Goal: Task Accomplishment & Management: Complete application form

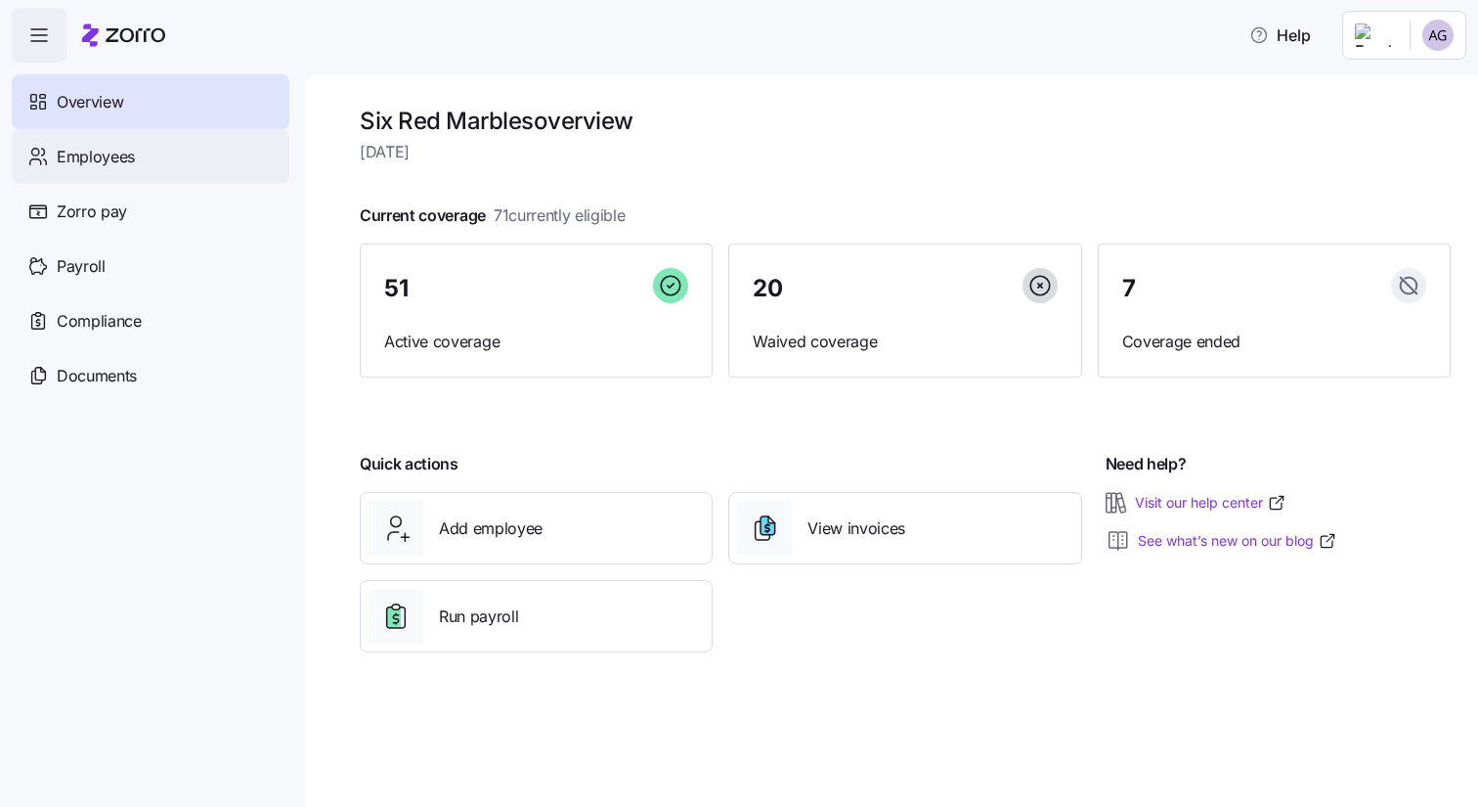
click at [121, 153] on span "Employees" at bounding box center [96, 157] width 78 height 24
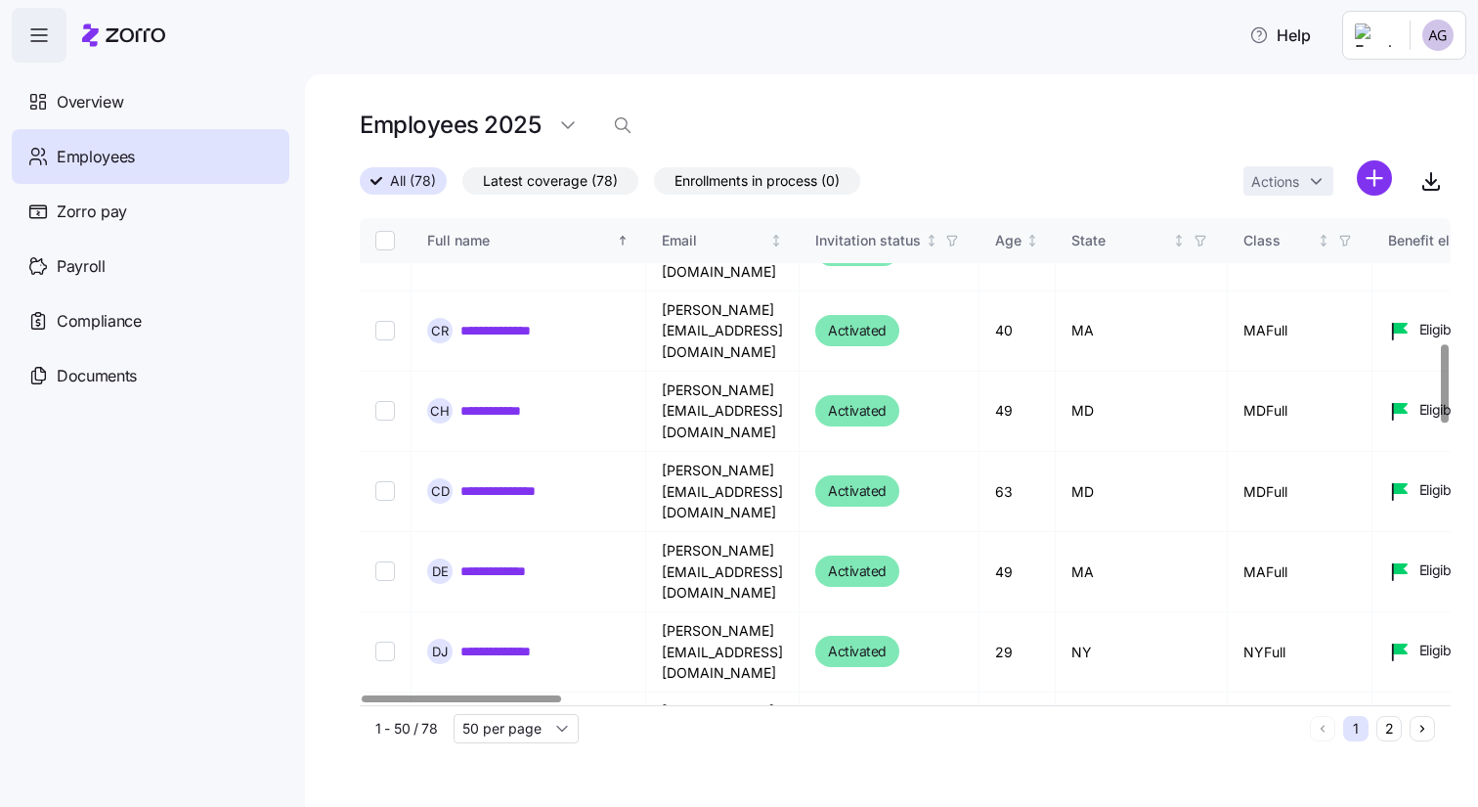
scroll to position [887, 0]
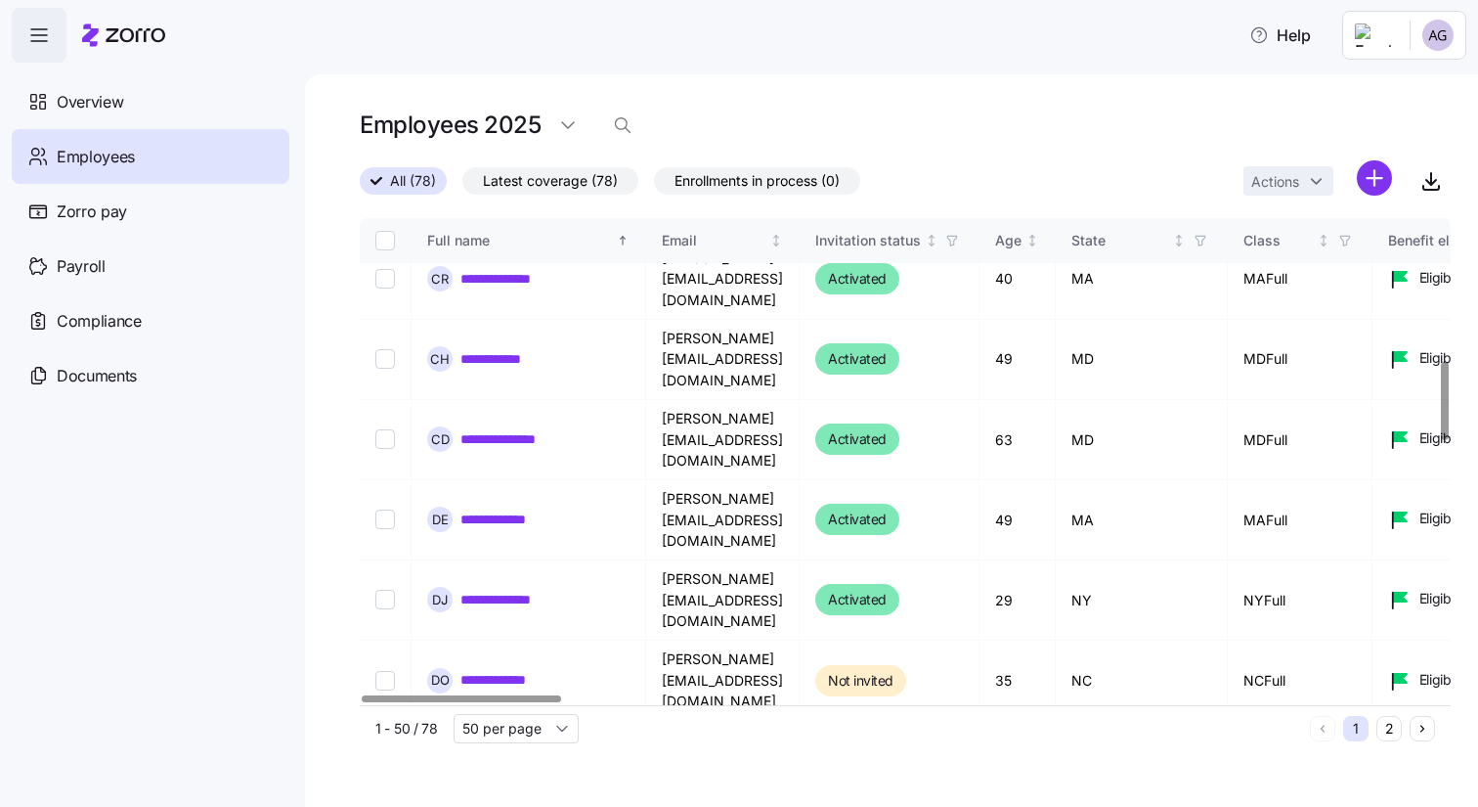
click at [1383, 736] on button "2" at bounding box center [1389, 728] width 25 height 25
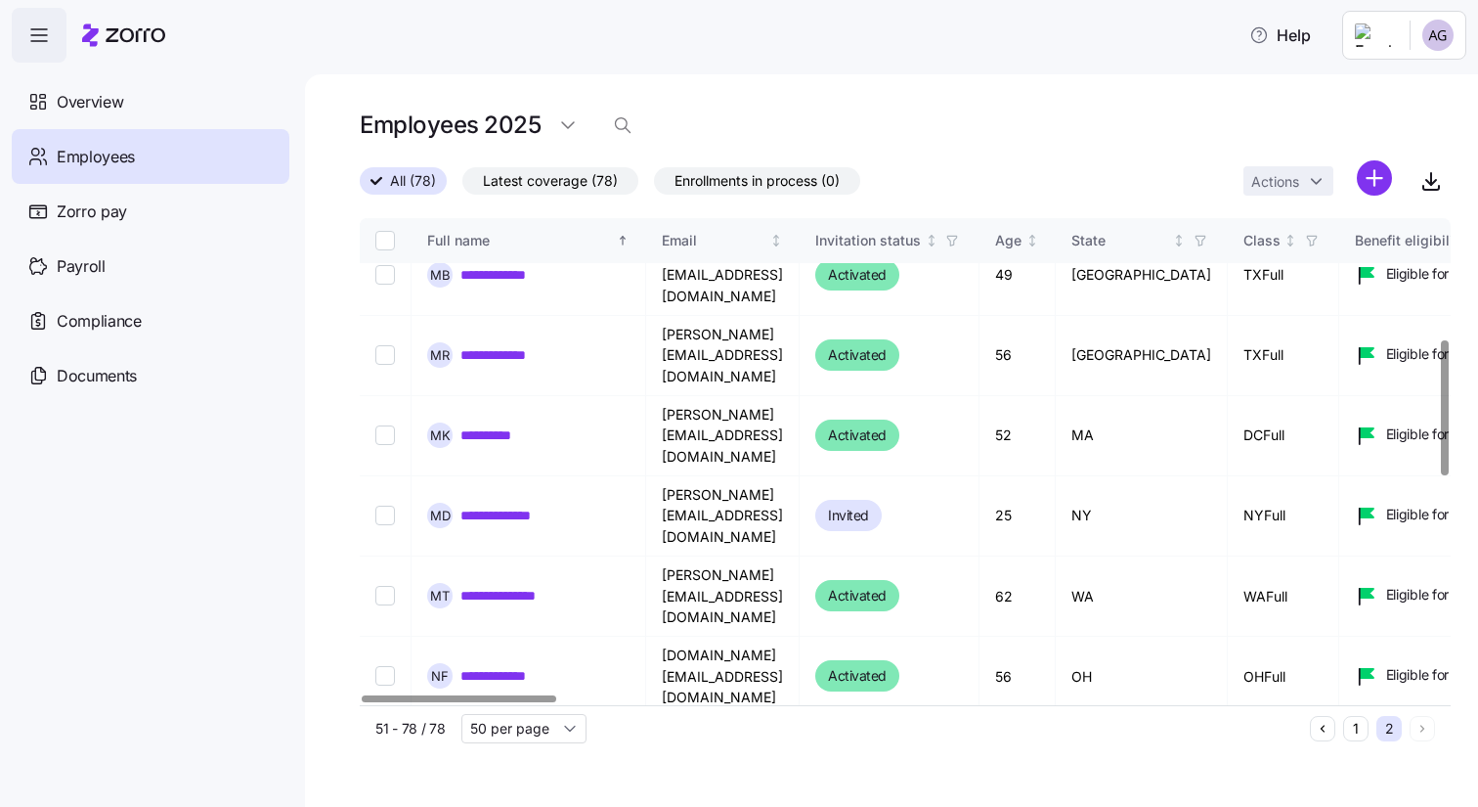
scroll to position [396, 0]
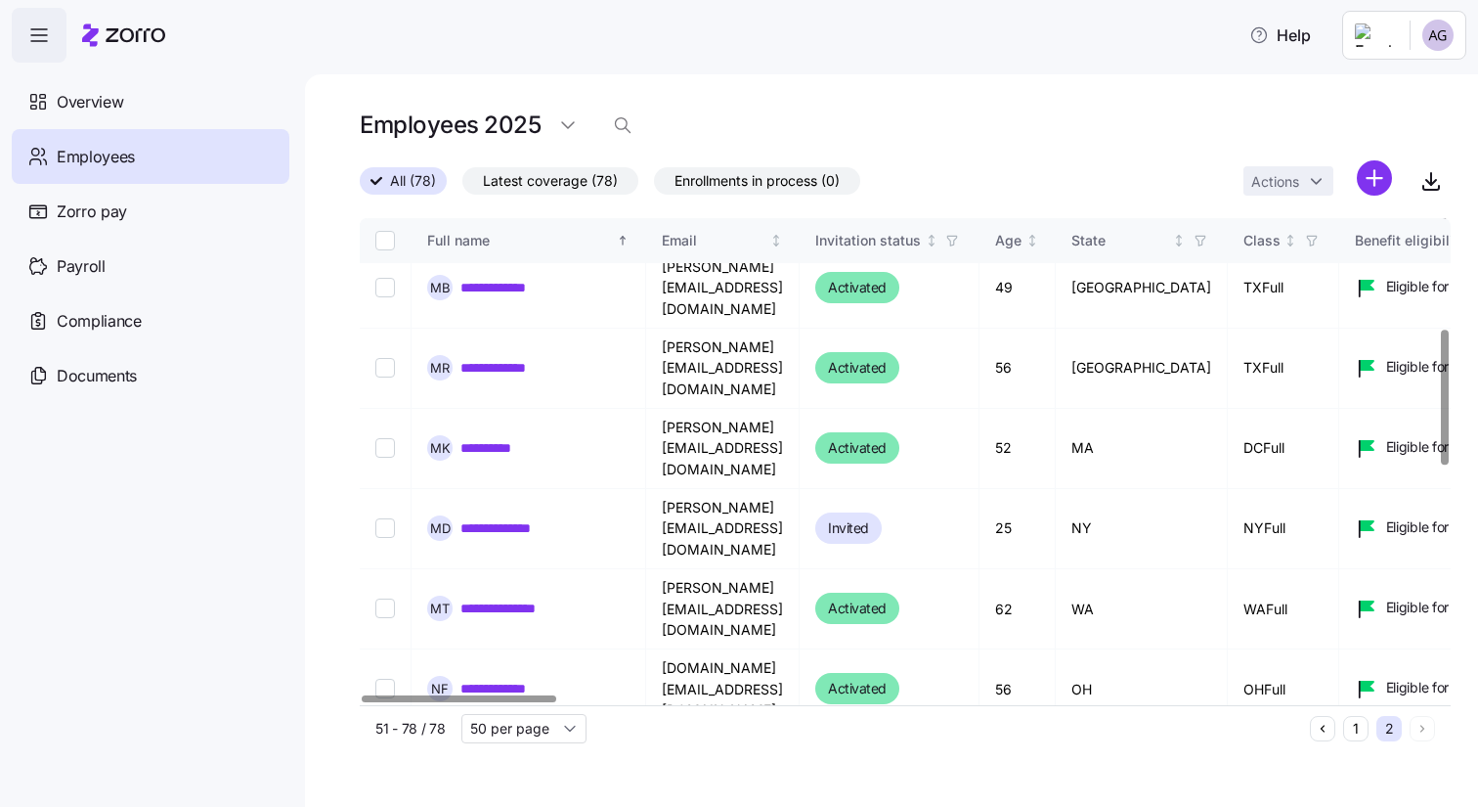
click at [1357, 734] on button "1" at bounding box center [1355, 728] width 25 height 25
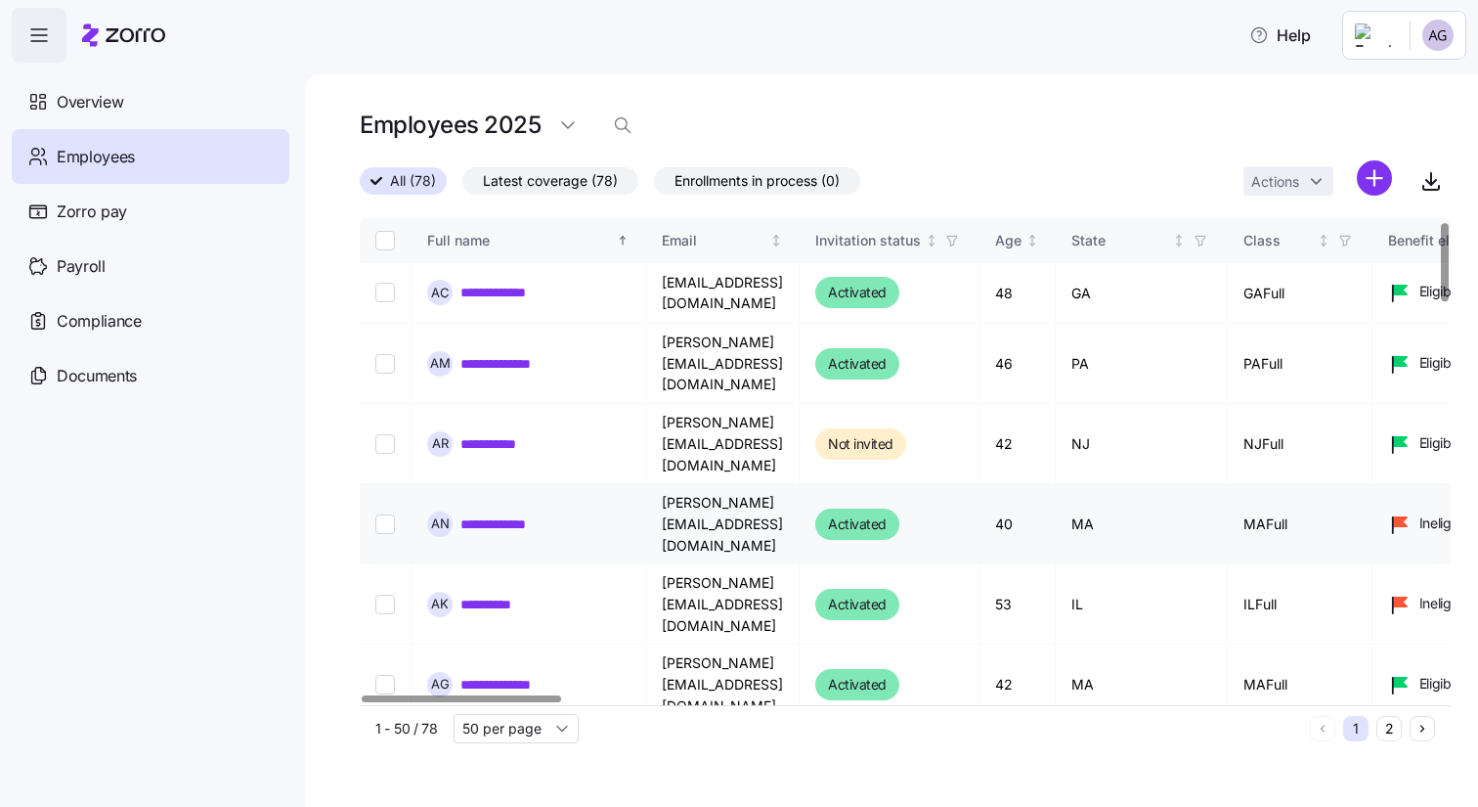
scroll to position [205, 0]
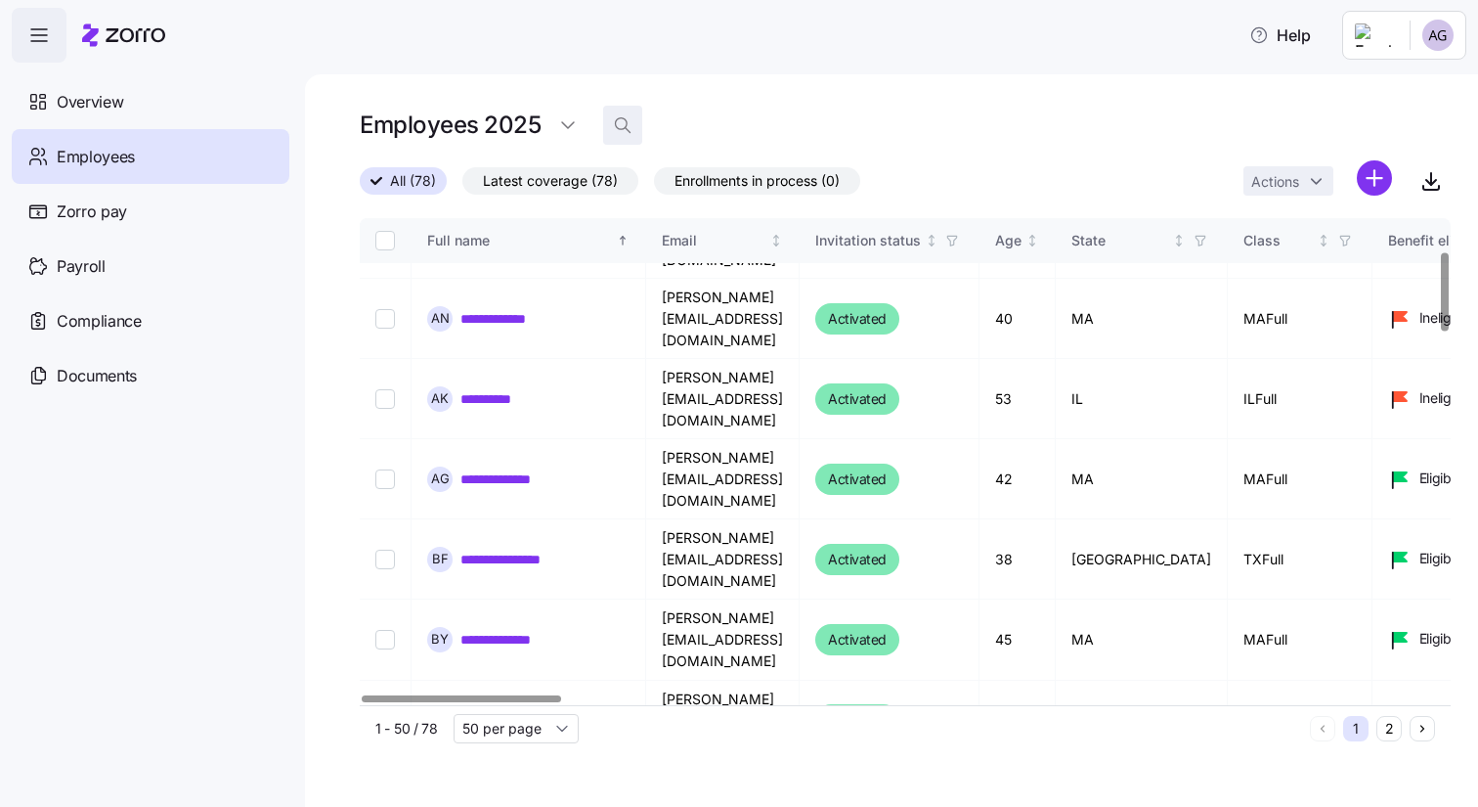
click at [616, 126] on icon "button" at bounding box center [623, 125] width 20 height 20
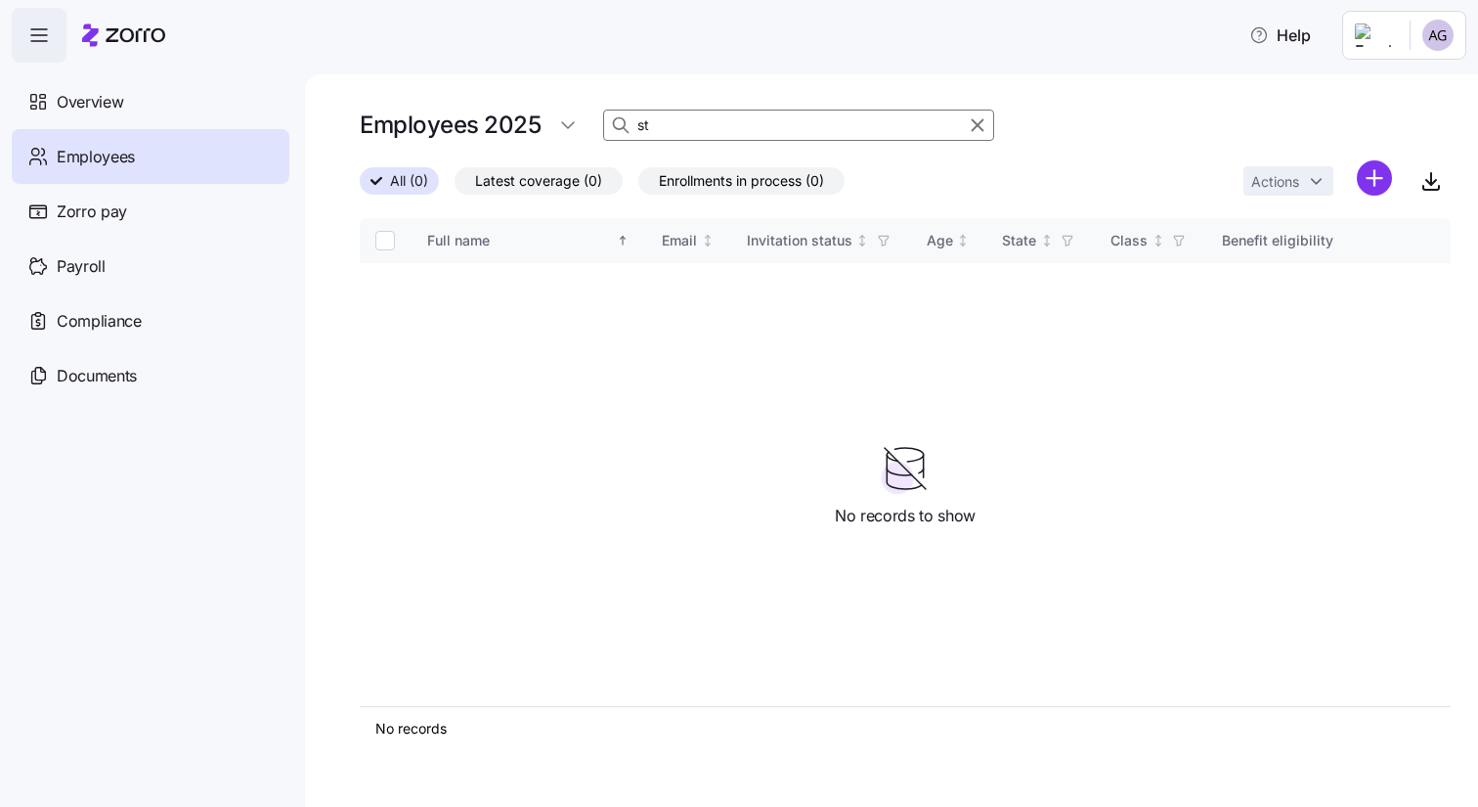
type input "s"
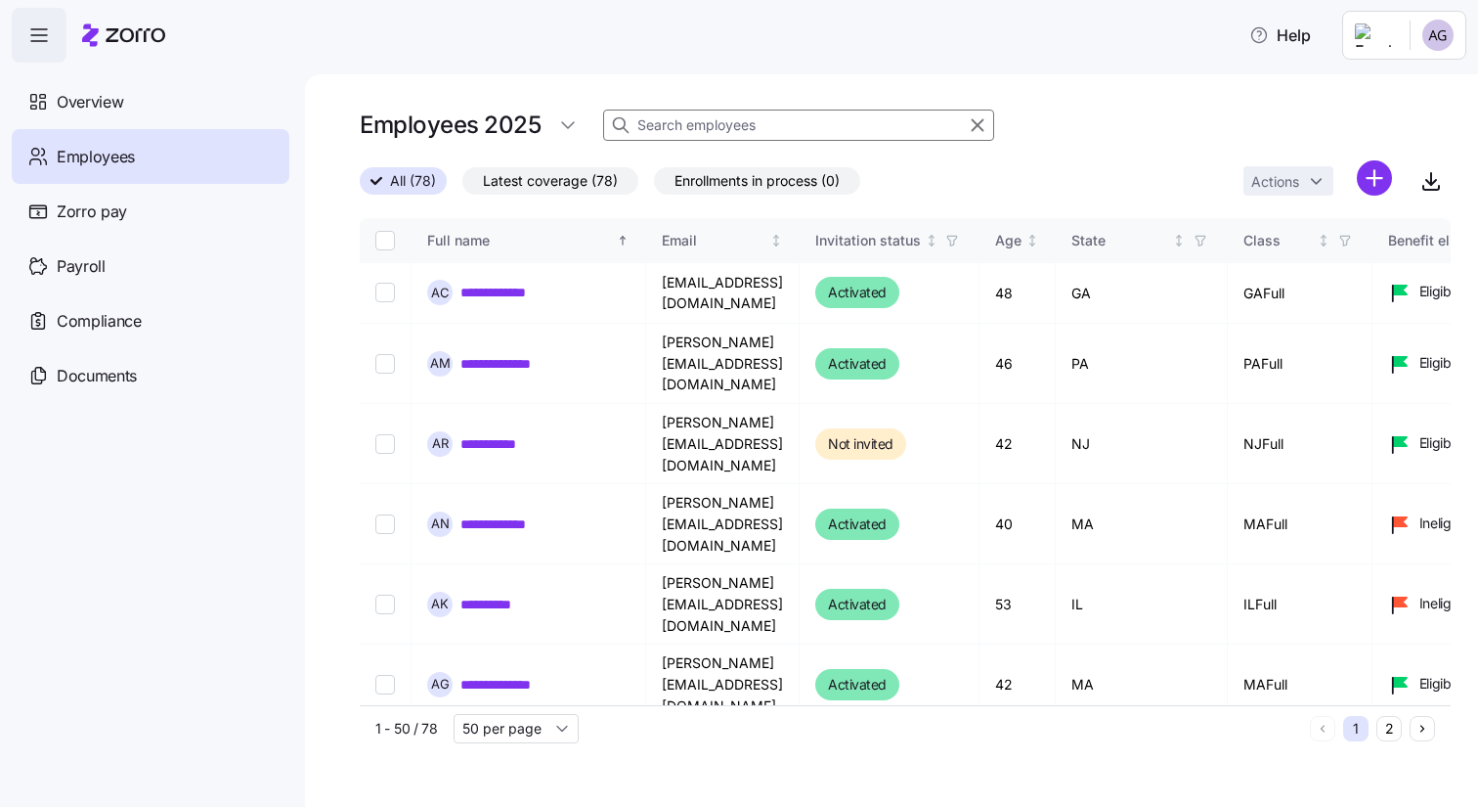
click at [1375, 174] on html "**********" at bounding box center [739, 397] width 1478 height 795
click at [1268, 260] on span "Add a new employee" at bounding box center [1311, 262] width 131 height 20
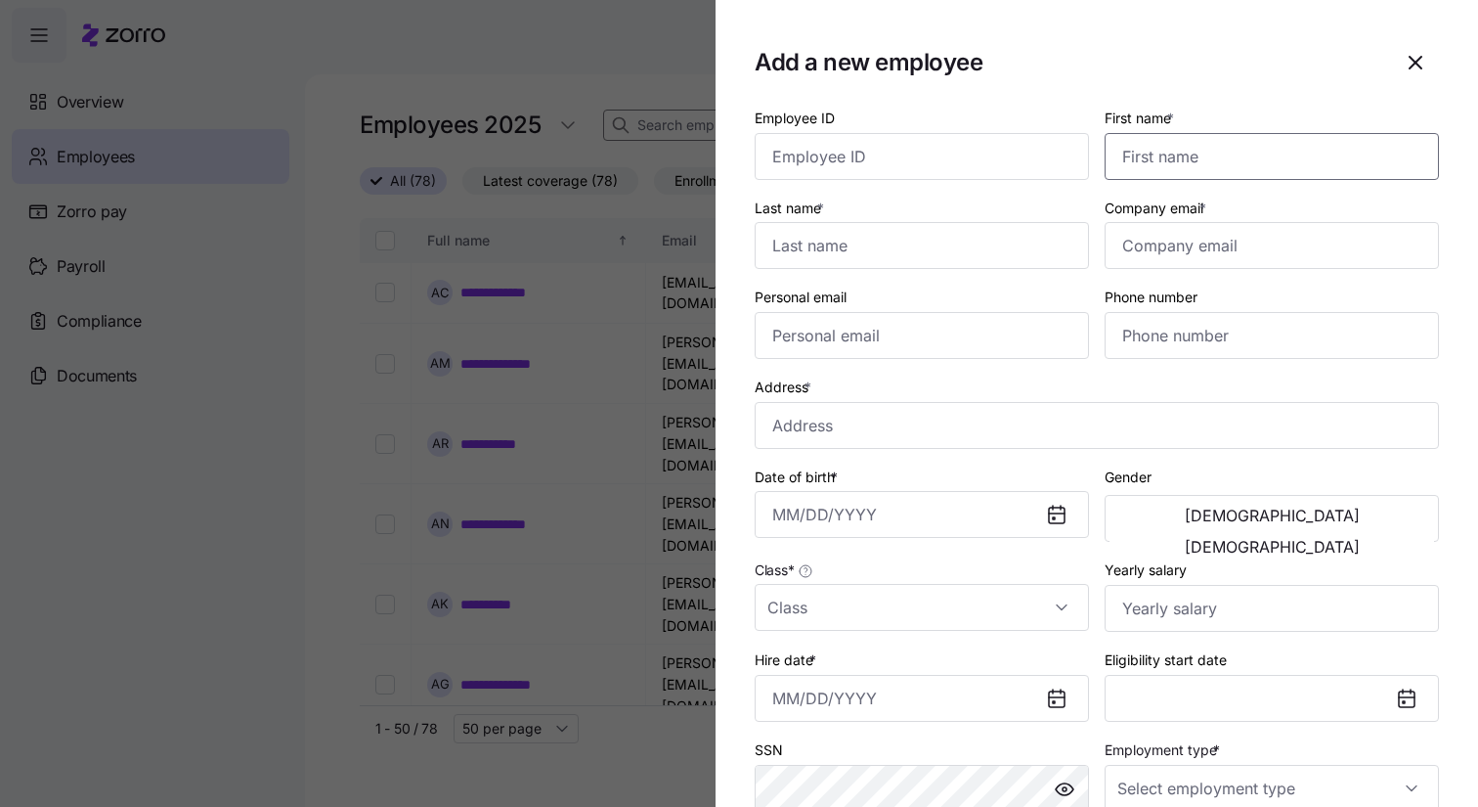
click at [1167, 168] on input "First name *" at bounding box center [1272, 156] width 334 height 47
type input "[PERSON_NAME]"
click at [822, 245] on input "Last name *" at bounding box center [922, 245] width 334 height 47
type input "[PERSON_NAME]"
click at [1164, 257] on input "Company email *" at bounding box center [1272, 245] width 334 height 47
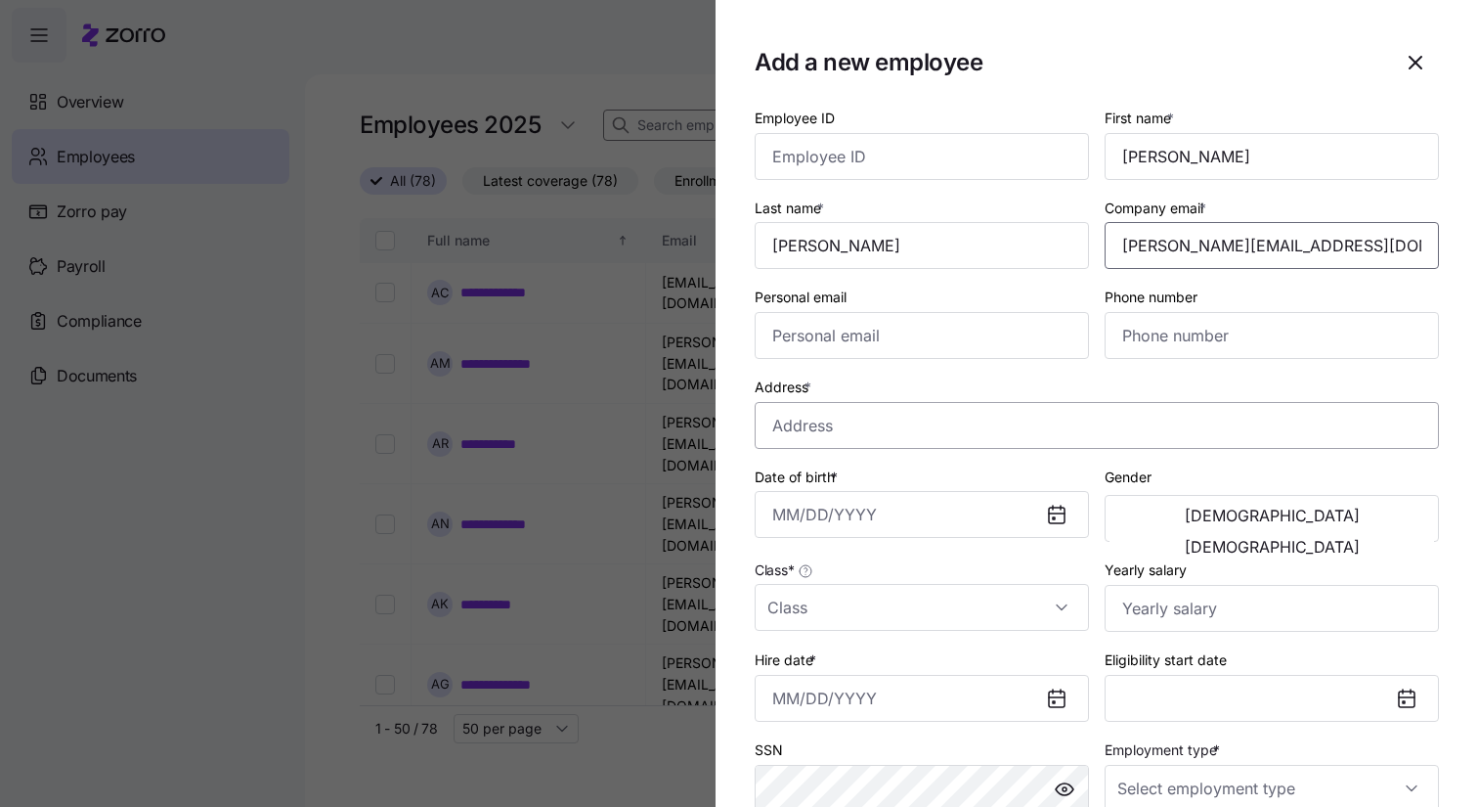
type input "[PERSON_NAME][EMAIL_ADDRESS][DOMAIN_NAME]"
click at [901, 420] on input "Address *" at bounding box center [1097, 425] width 684 height 47
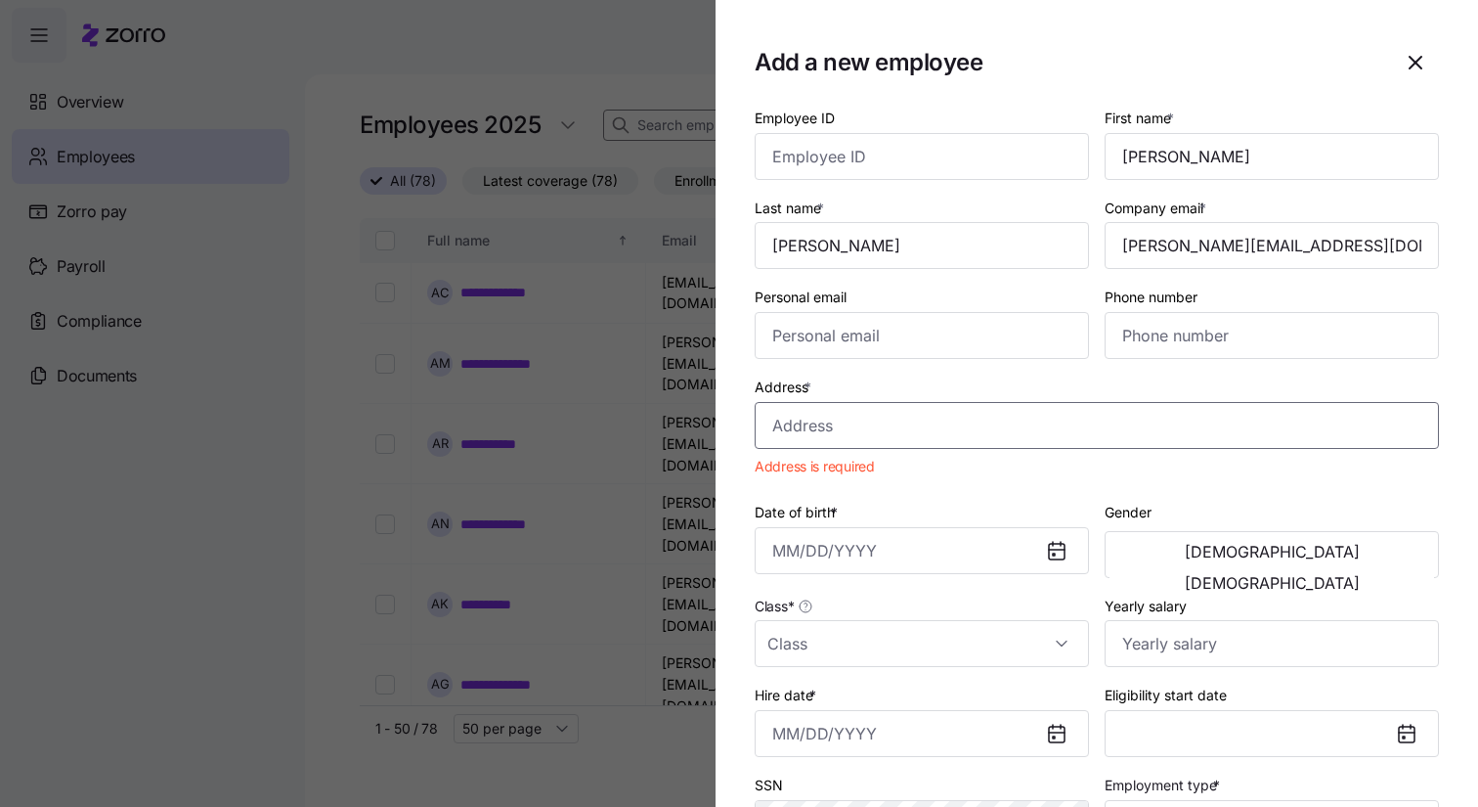
click at [833, 423] on input "Address *" at bounding box center [1097, 425] width 684 height 47
paste input "[STREET_ADDRESS]"
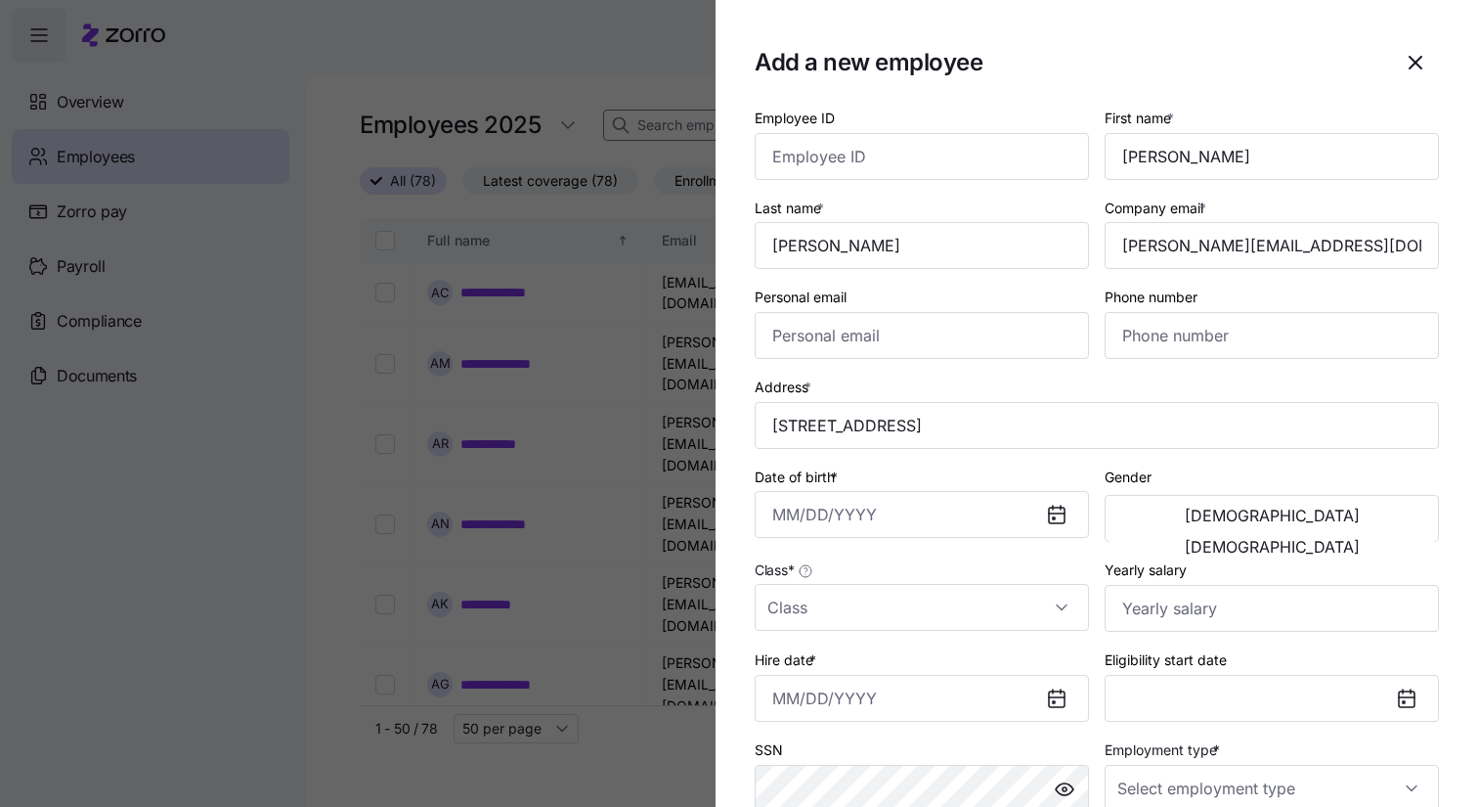
type input "[STREET_ADDRESS]"
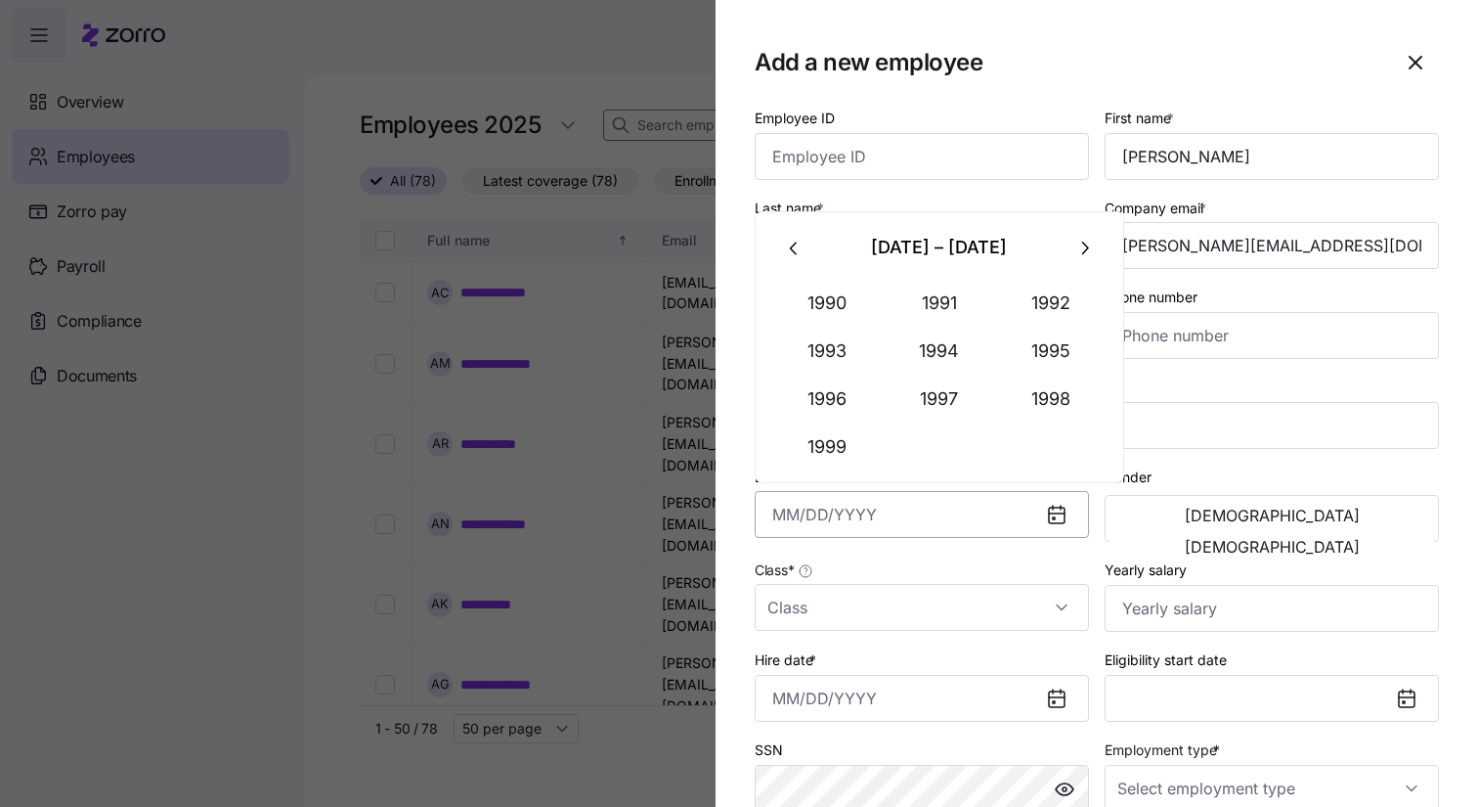
click at [847, 510] on input "Date of birth *" at bounding box center [922, 514] width 334 height 47
type input "[DATE]"
click at [895, 571] on div "Class *" at bounding box center [922, 593] width 334 height 73
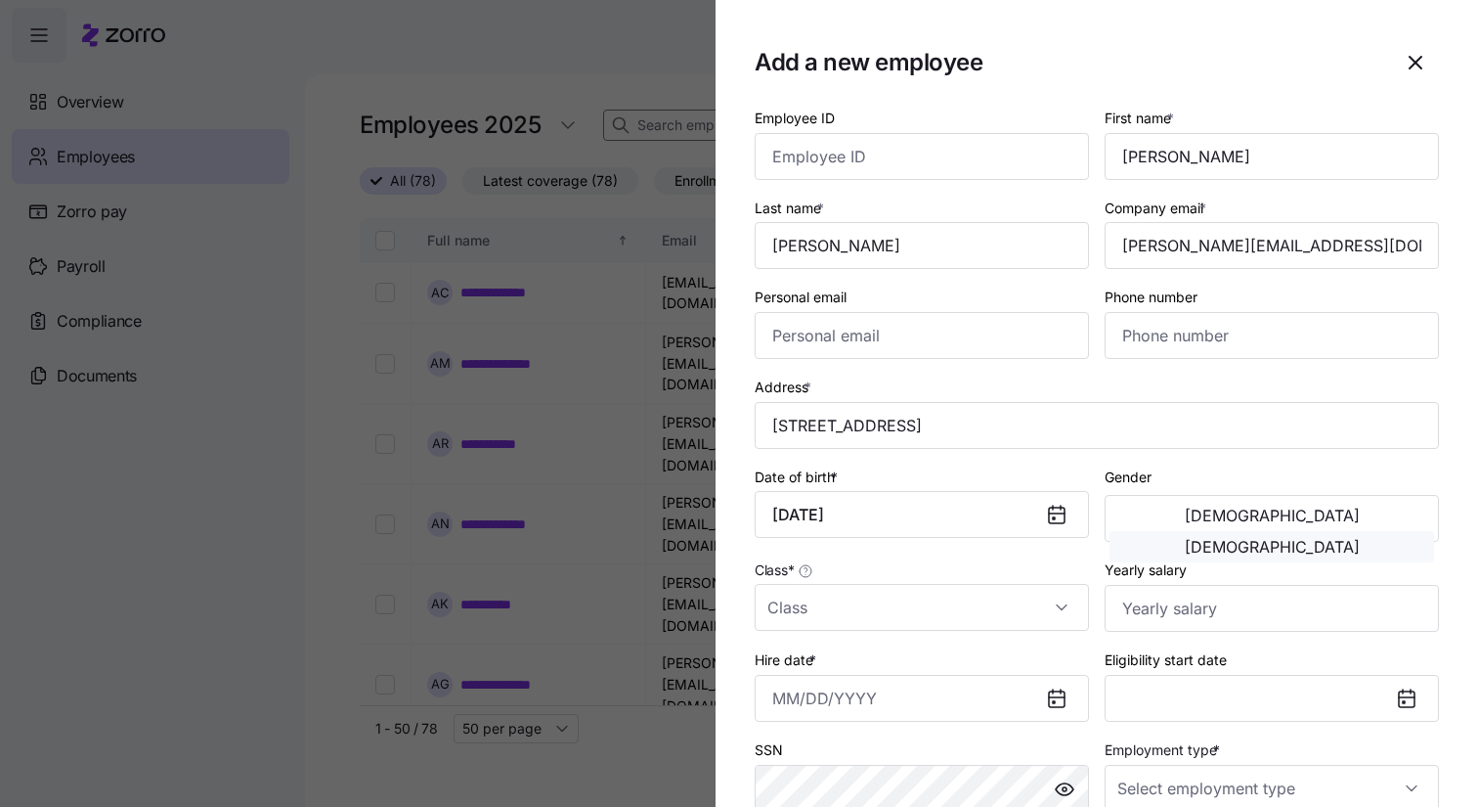
click at [1395, 531] on button "[DEMOGRAPHIC_DATA]" at bounding box center [1272, 546] width 325 height 31
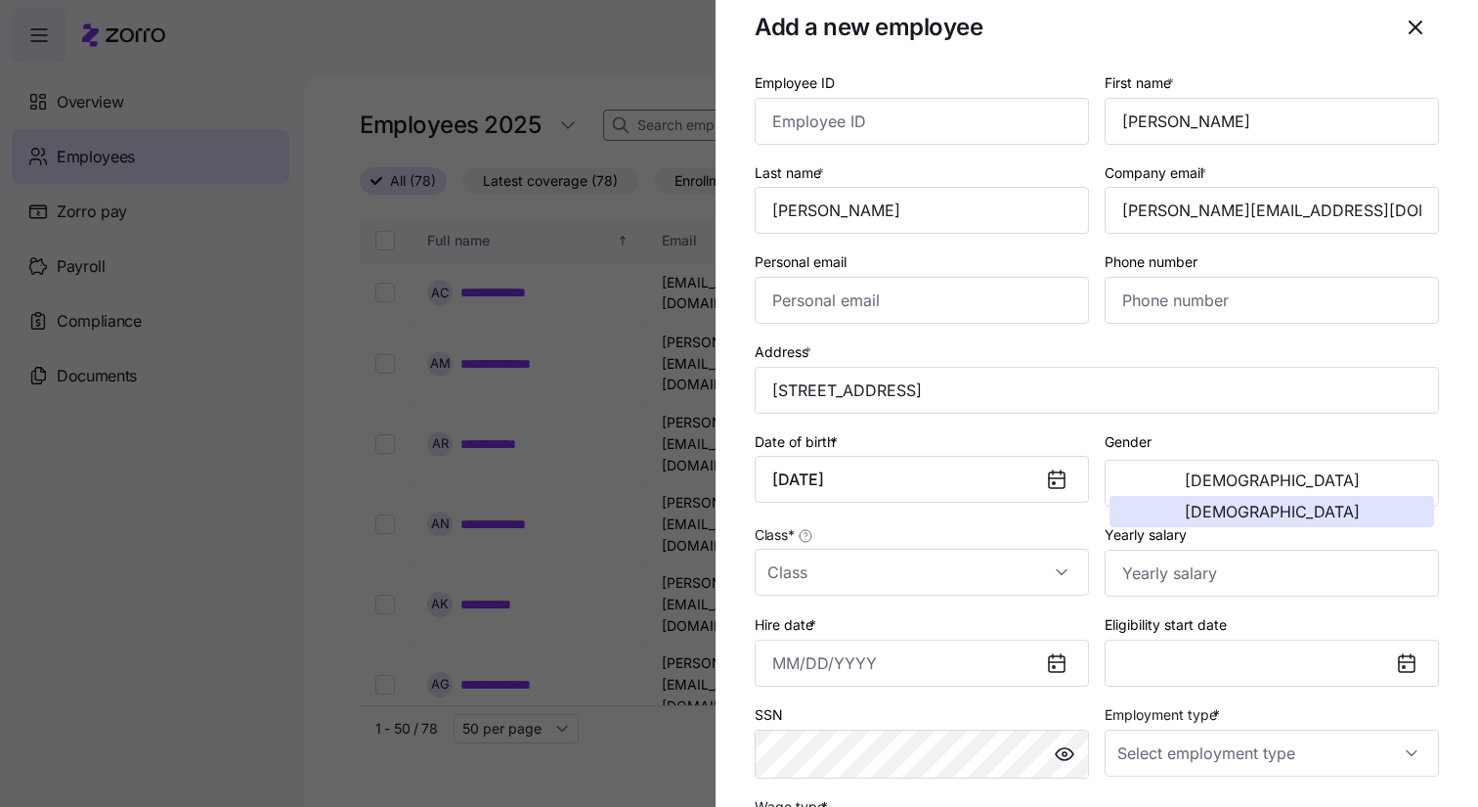
scroll to position [73, 0]
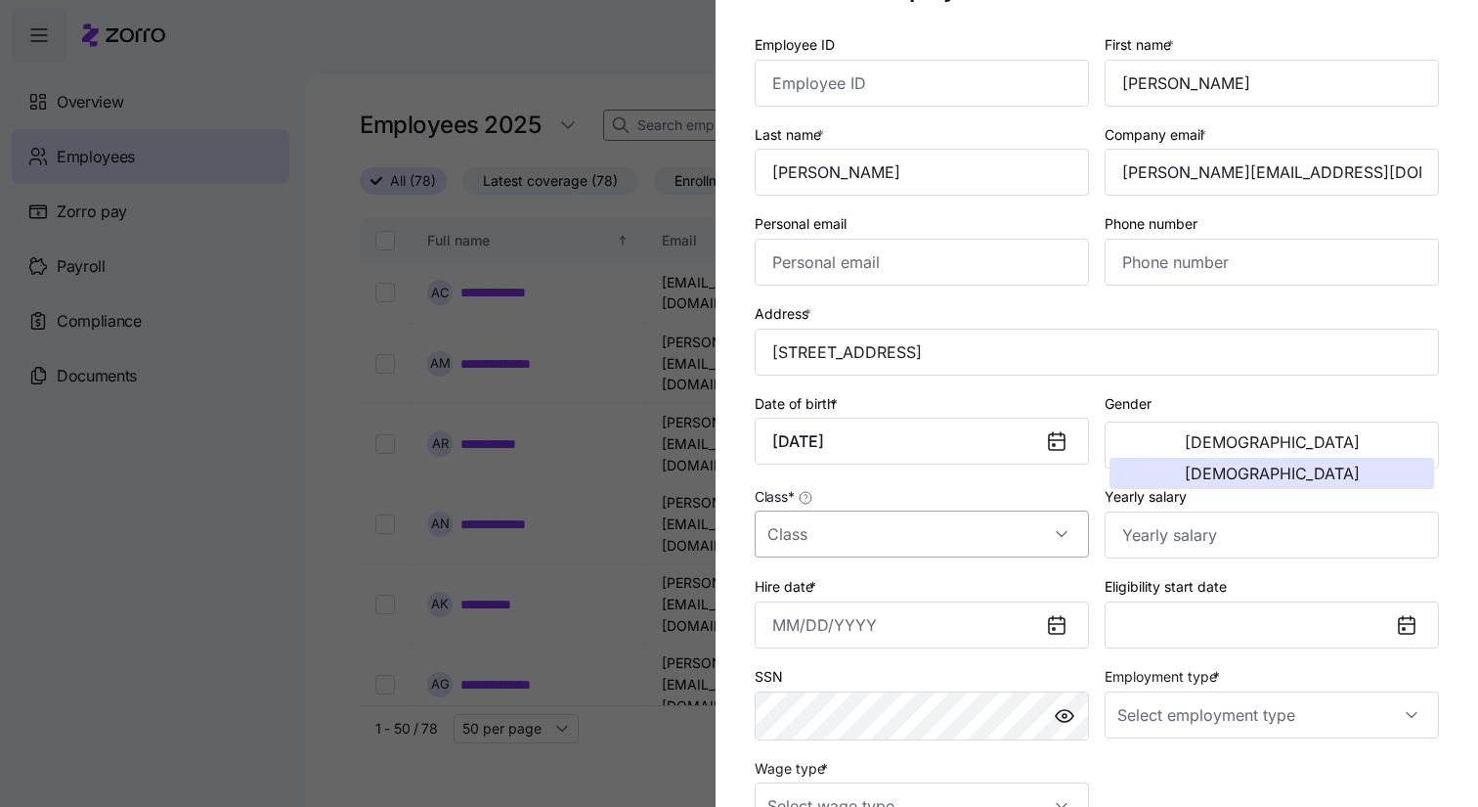
click at [941, 530] on input "Class *" at bounding box center [922, 533] width 334 height 47
click at [880, 763] on div "IDFull" at bounding box center [922, 767] width 319 height 41
type input "IDFull"
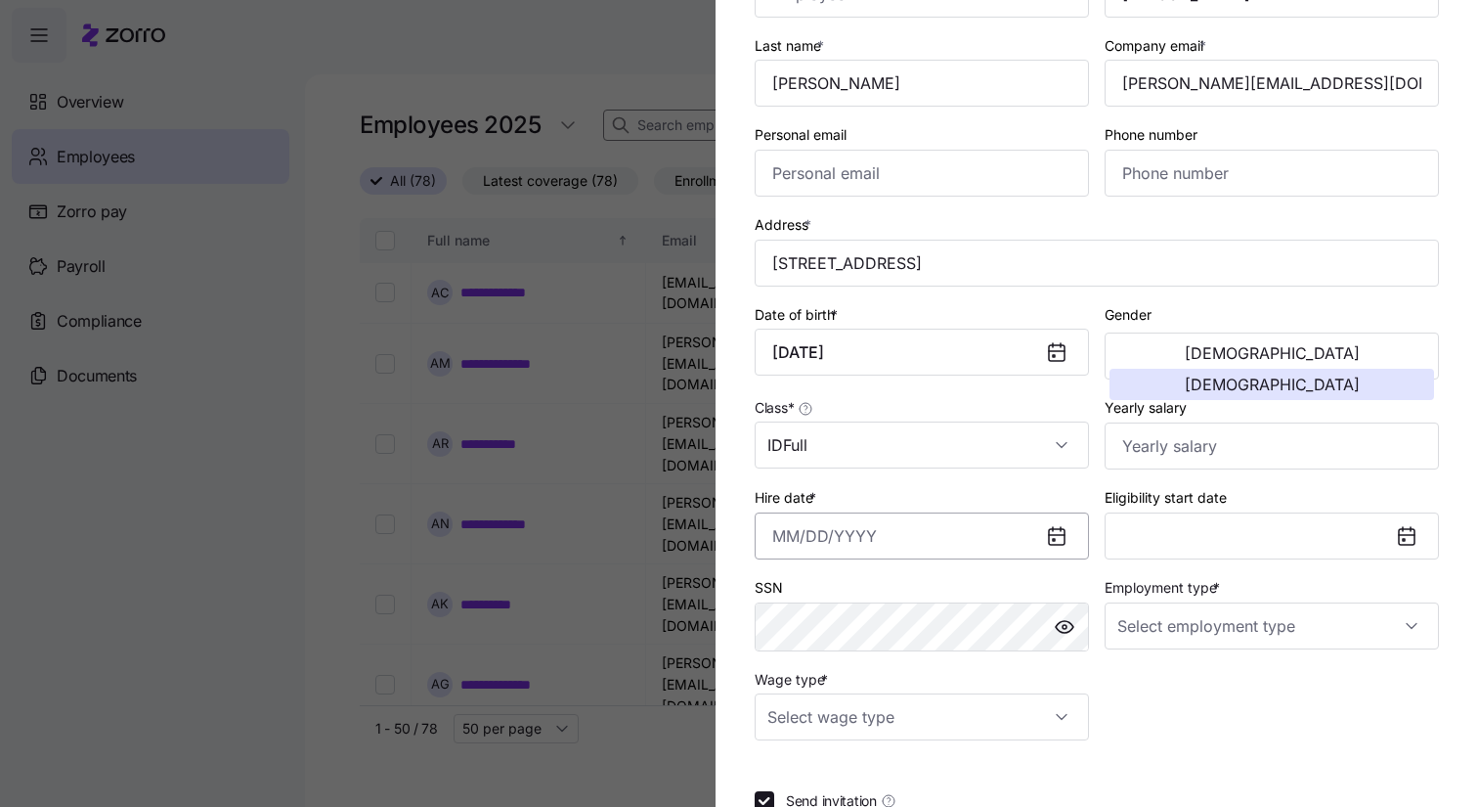
scroll to position [195, 0]
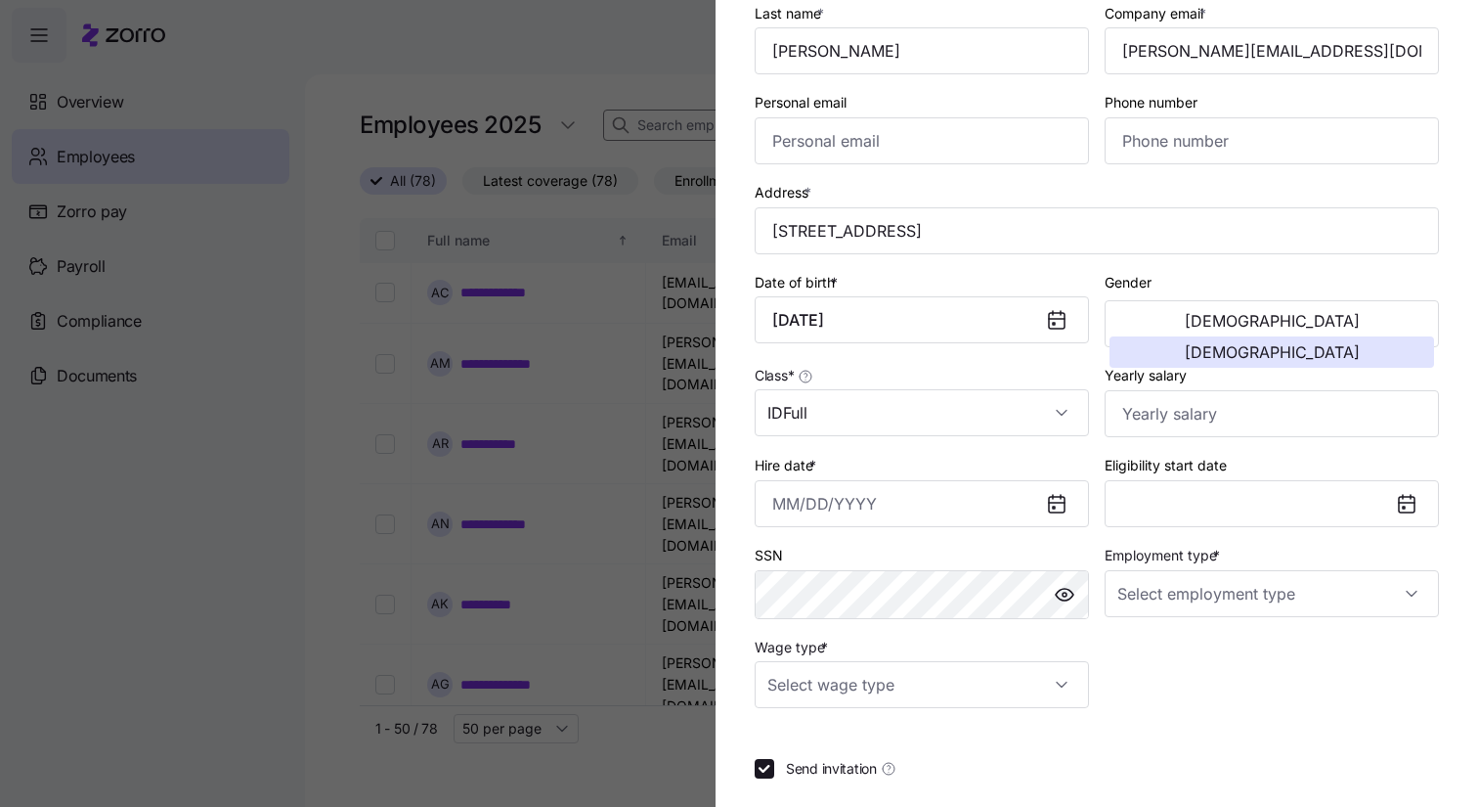
click at [1059, 498] on icon at bounding box center [1057, 505] width 16 height 16
click at [1057, 508] on icon at bounding box center [1057, 505] width 16 height 16
click at [937, 504] on input "Hire date *" at bounding box center [922, 503] width 334 height 47
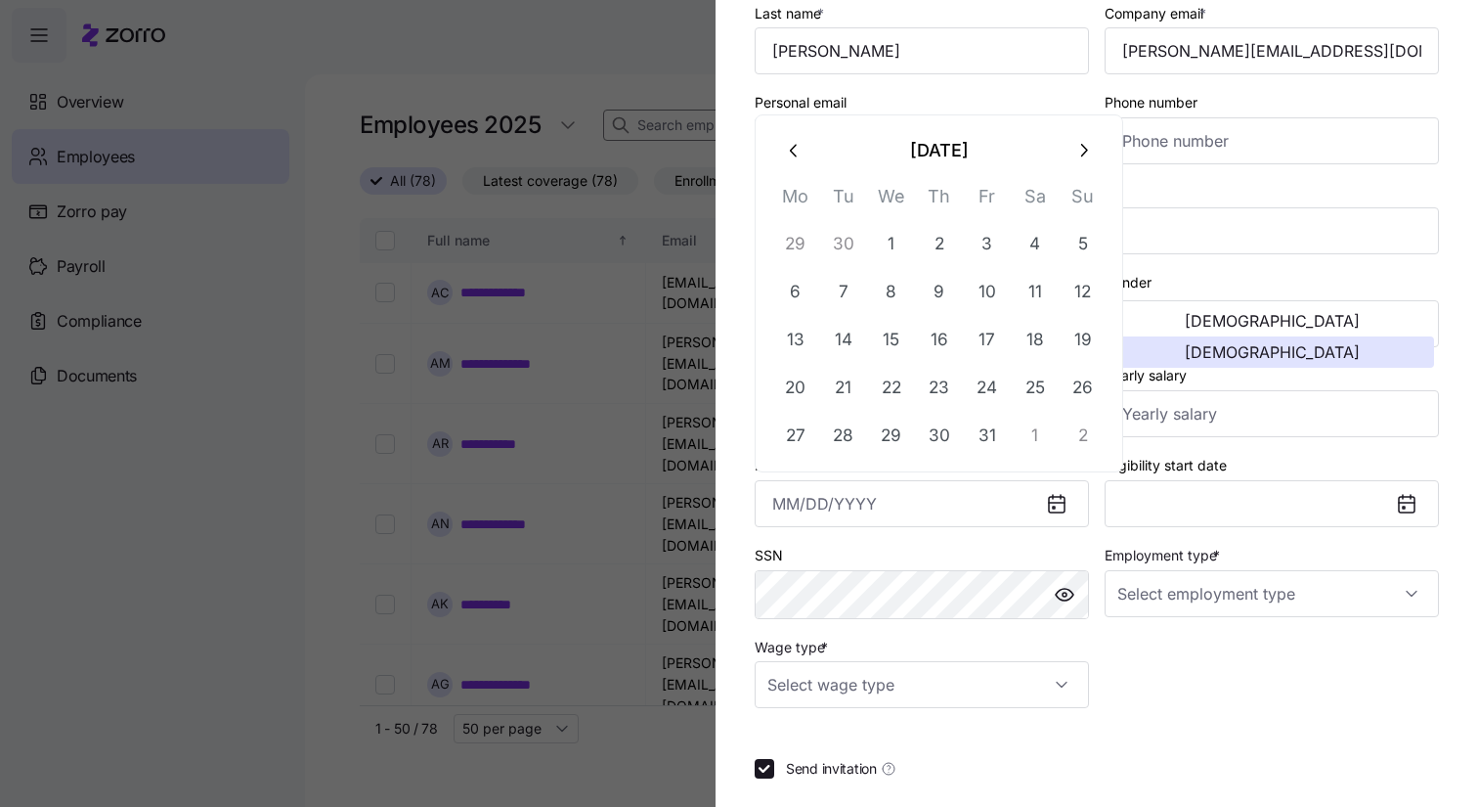
click at [796, 241] on button "29" at bounding box center [795, 243] width 47 height 47
type input "[DATE]"
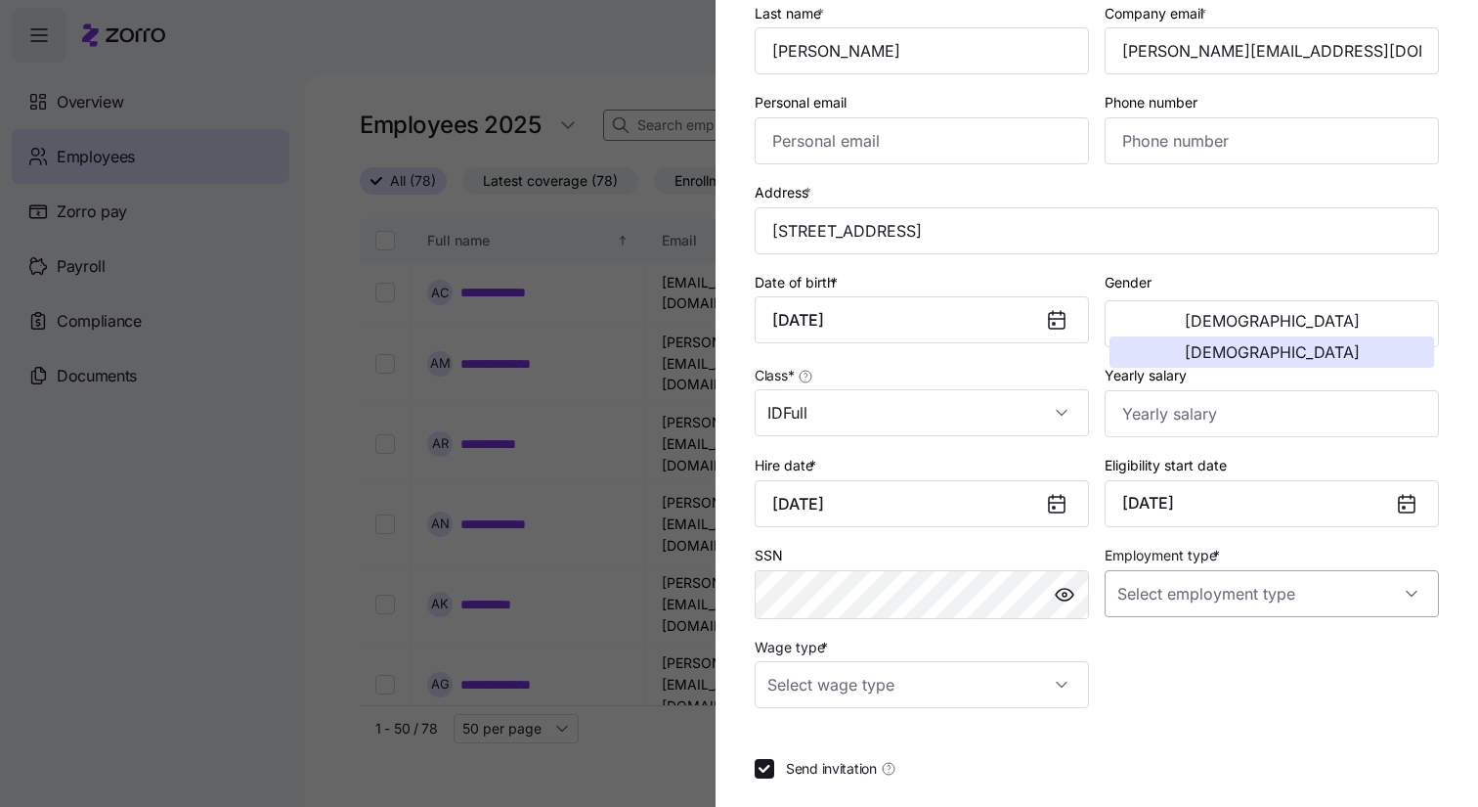
click at [1205, 596] on input "Employment type *" at bounding box center [1272, 593] width 334 height 47
click at [1181, 646] on span "Full Time" at bounding box center [1156, 653] width 57 height 22
type input "Full Time"
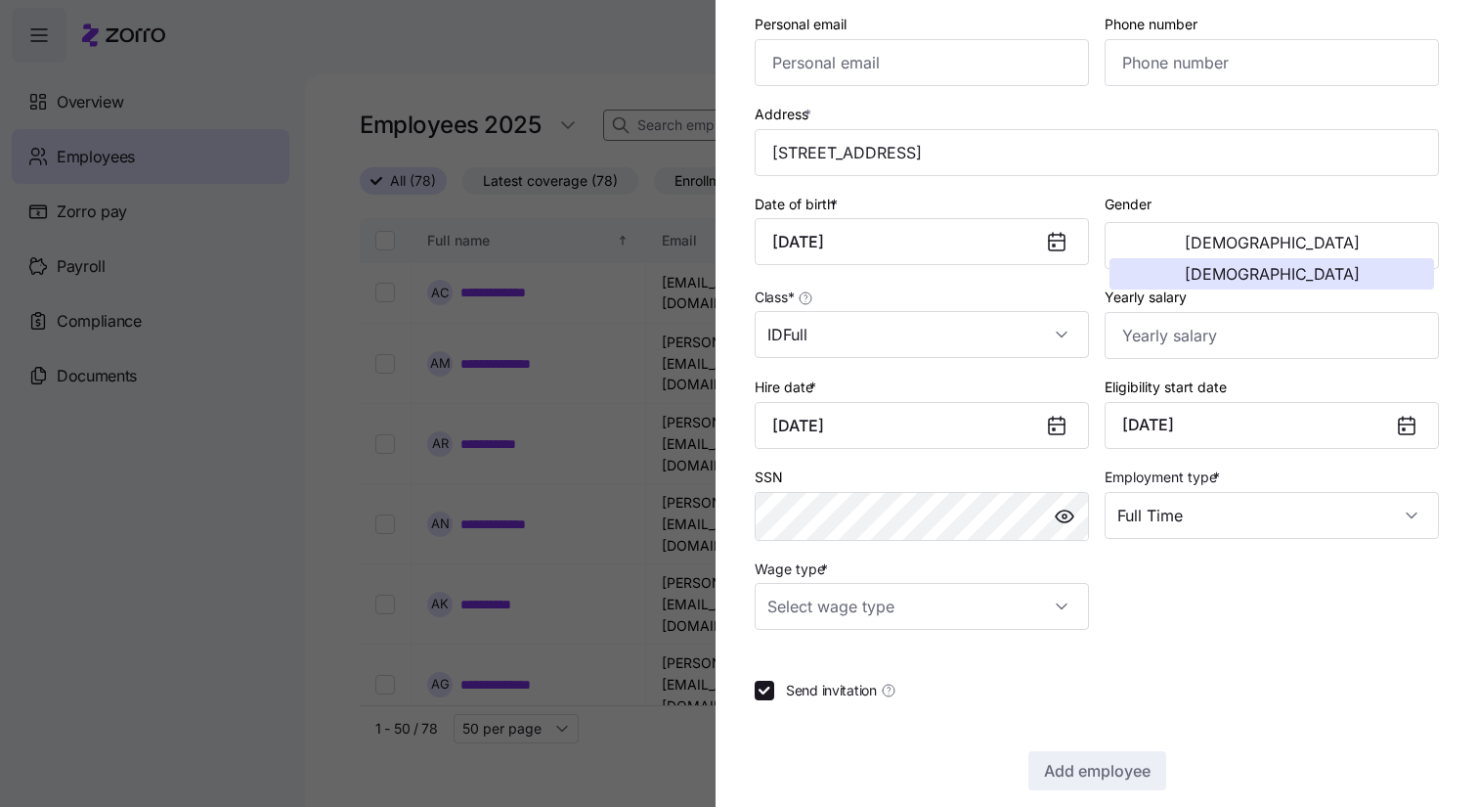
scroll to position [295, 0]
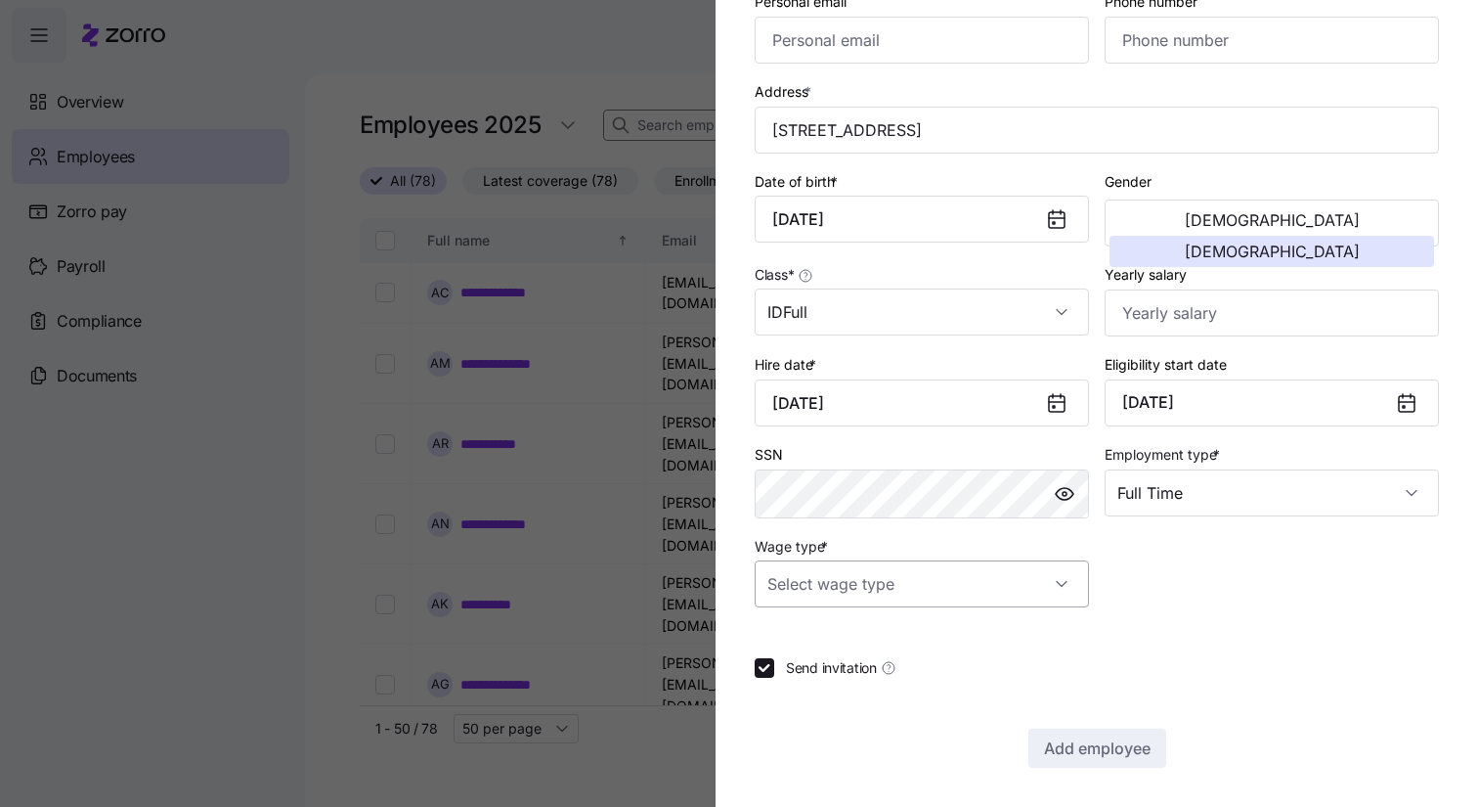
click at [1013, 571] on input "Wage type *" at bounding box center [922, 583] width 334 height 47
click at [915, 640] on div "Salary" at bounding box center [922, 643] width 319 height 41
type input "Salary"
click at [1161, 742] on button "Add employee" at bounding box center [1098, 747] width 138 height 39
